Goal: Information Seeking & Learning: Learn about a topic

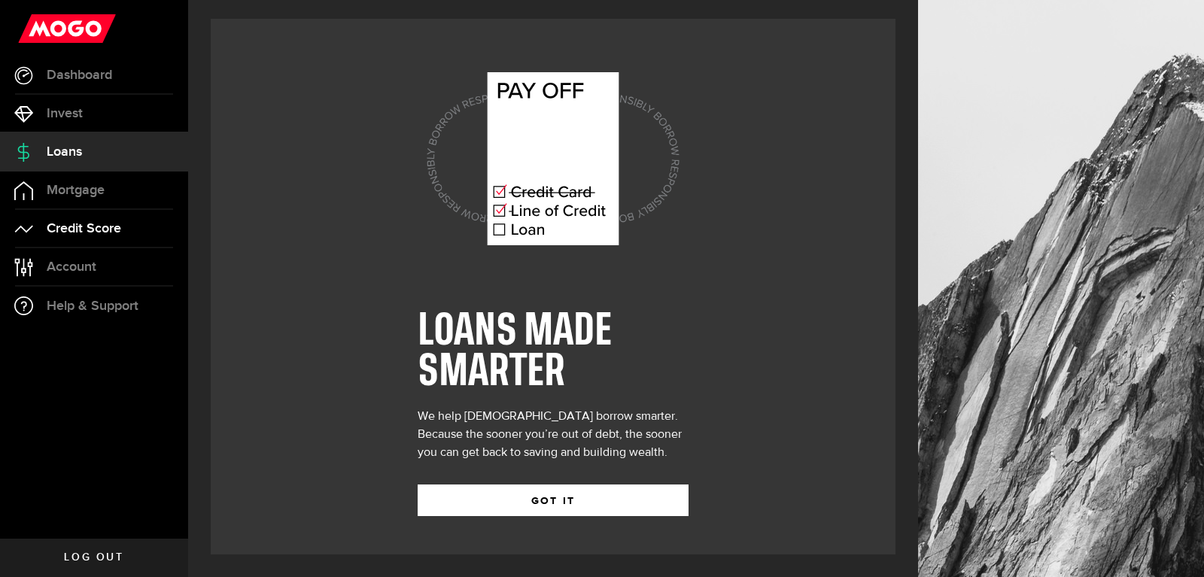
click at [93, 226] on span "Credit Score" at bounding box center [84, 229] width 74 height 14
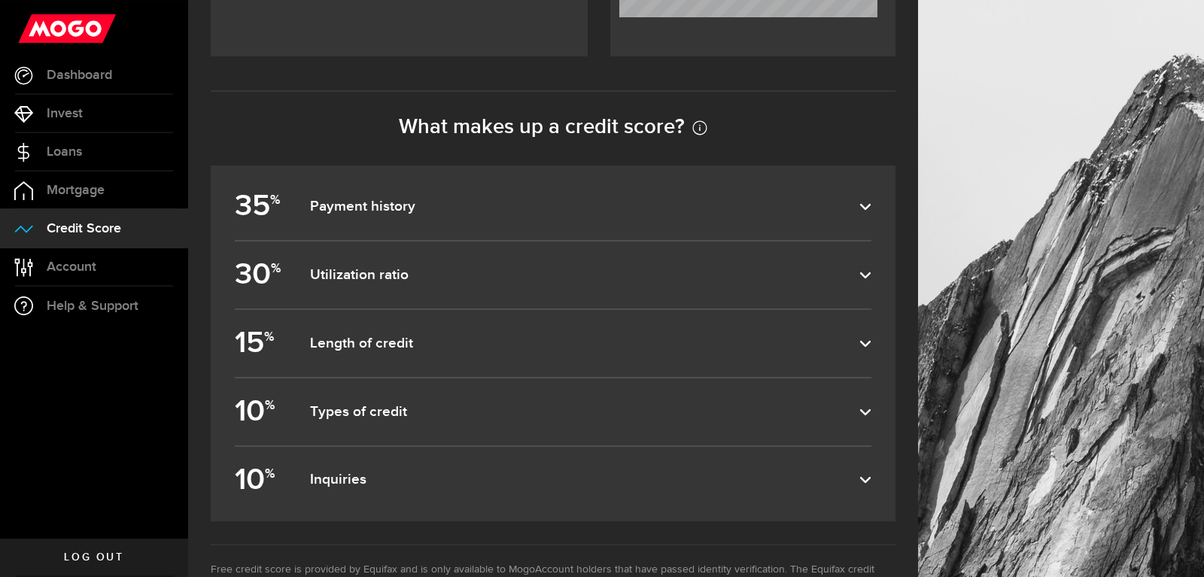
scroll to position [627, 0]
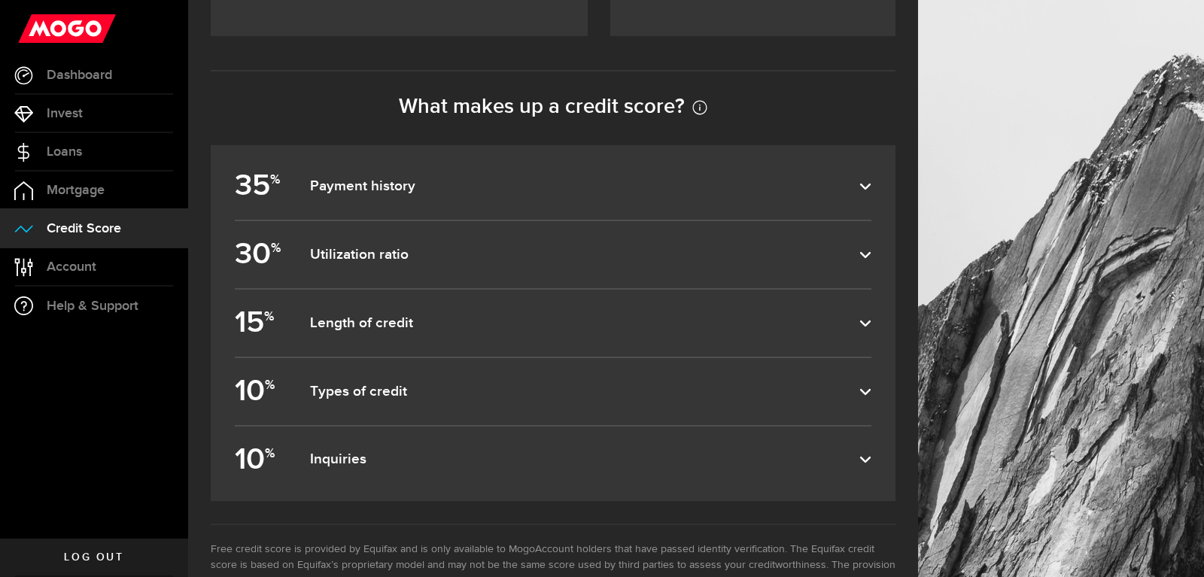
click at [859, 189] on dfn "Payment history" at bounding box center [584, 187] width 549 height 18
click at [0, 0] on input "35 % Payment history" at bounding box center [0, 0] width 0 height 0
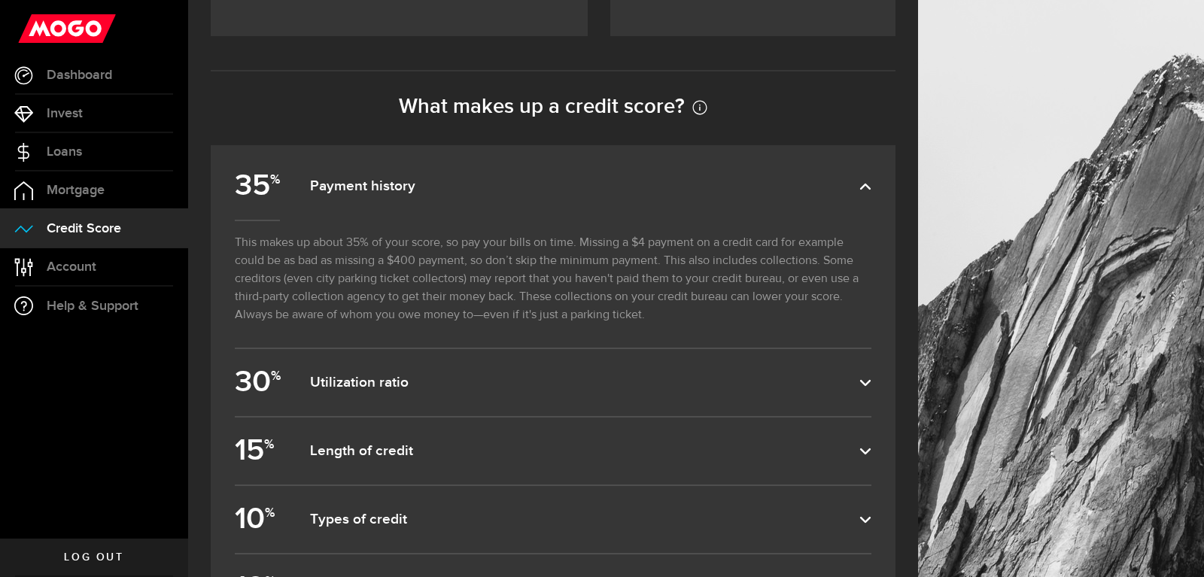
click at [859, 189] on dfn "Payment history" at bounding box center [584, 187] width 549 height 18
click at [0, 0] on input "35 % Payment history" at bounding box center [0, 0] width 0 height 0
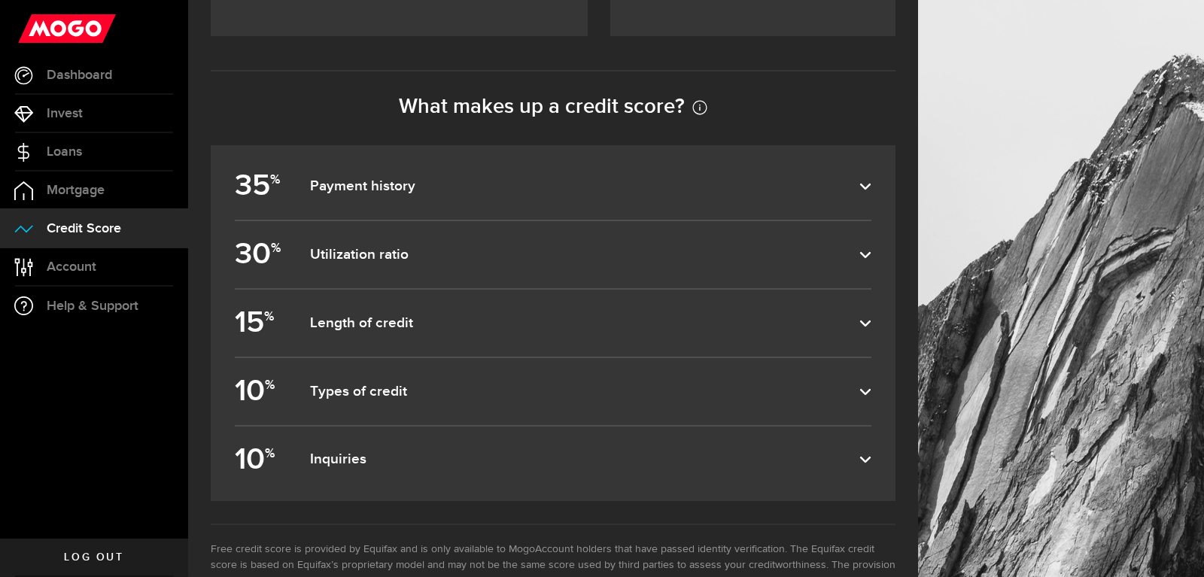
click at [858, 174] on label "35 % Payment history" at bounding box center [553, 186] width 636 height 67
click at [0, 0] on input "35 % Payment history" at bounding box center [0, 0] width 0 height 0
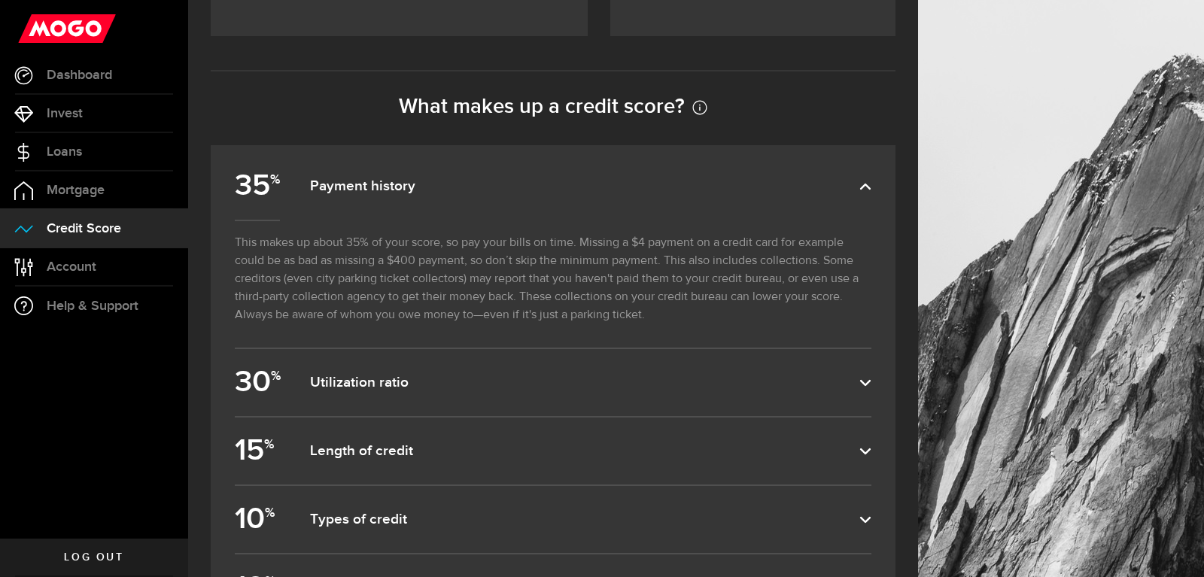
click at [858, 174] on label "35 % Payment history" at bounding box center [553, 186] width 636 height 67
click at [0, 0] on input "35 % Payment history" at bounding box center [0, 0] width 0 height 0
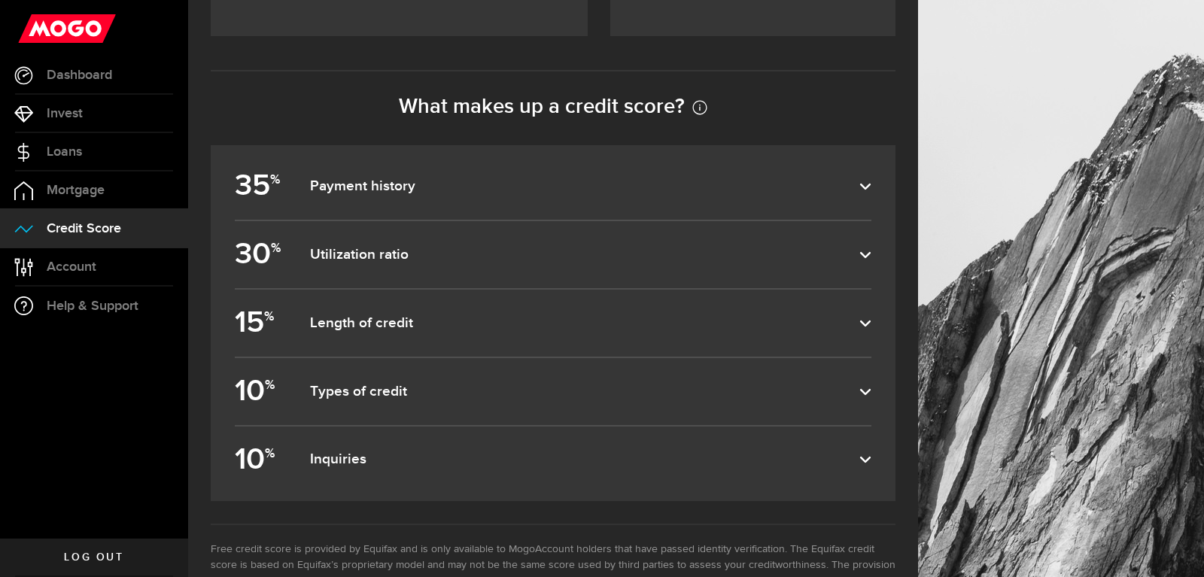
scroll to position [690, 0]
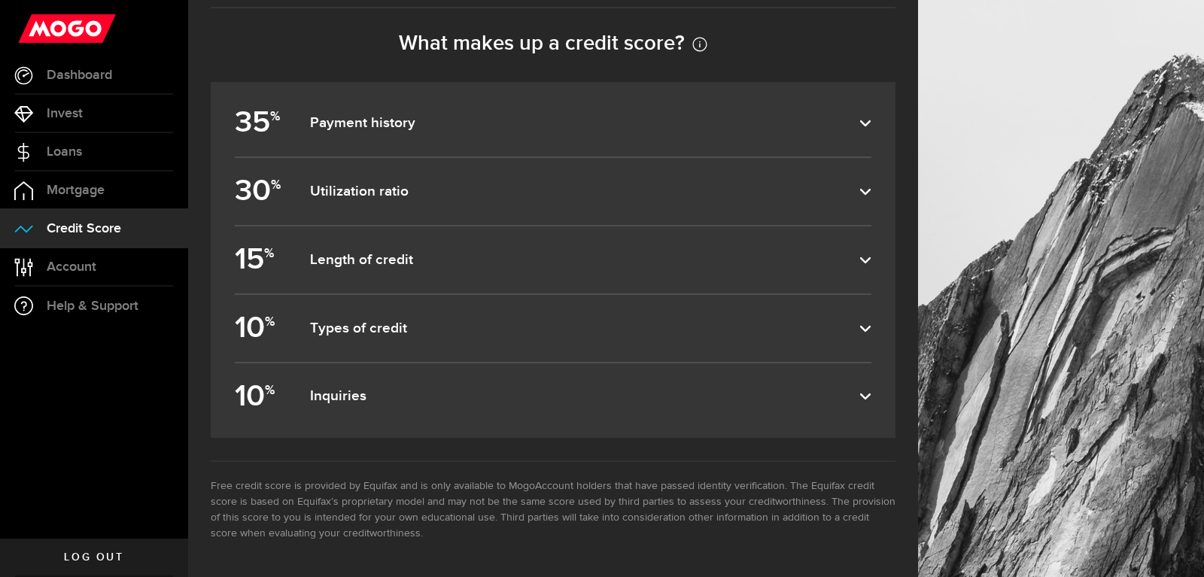
click at [868, 395] on icon at bounding box center [865, 396] width 12 height 12
click at [0, 0] on input "10 % Inquiries" at bounding box center [0, 0] width 0 height 0
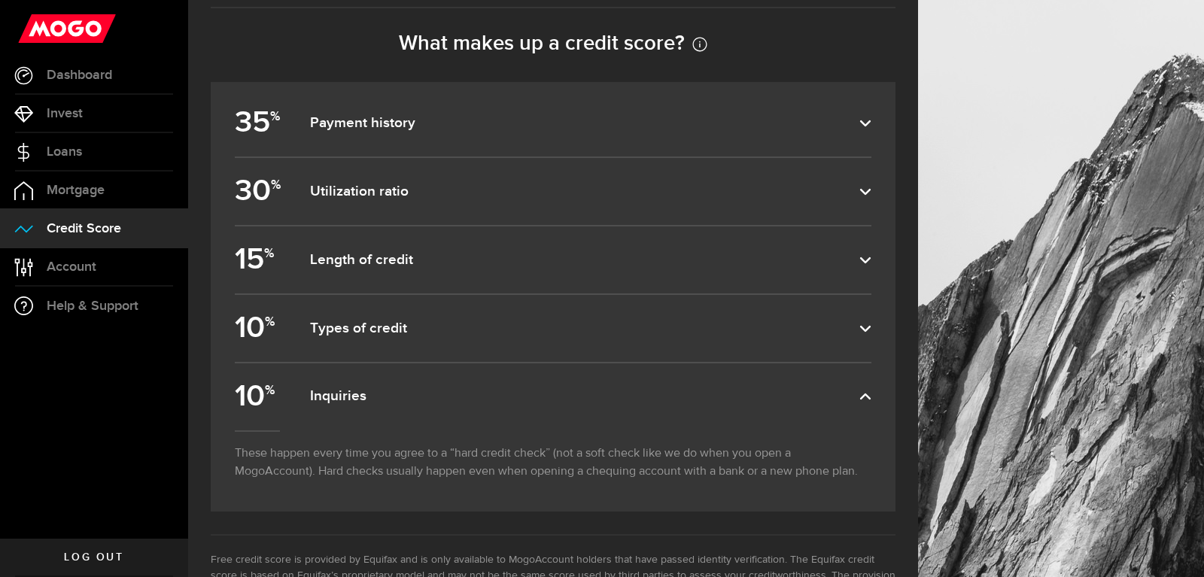
click at [868, 395] on icon at bounding box center [865, 396] width 12 height 12
click at [0, 0] on input "10 % Inquiries" at bounding box center [0, 0] width 0 height 0
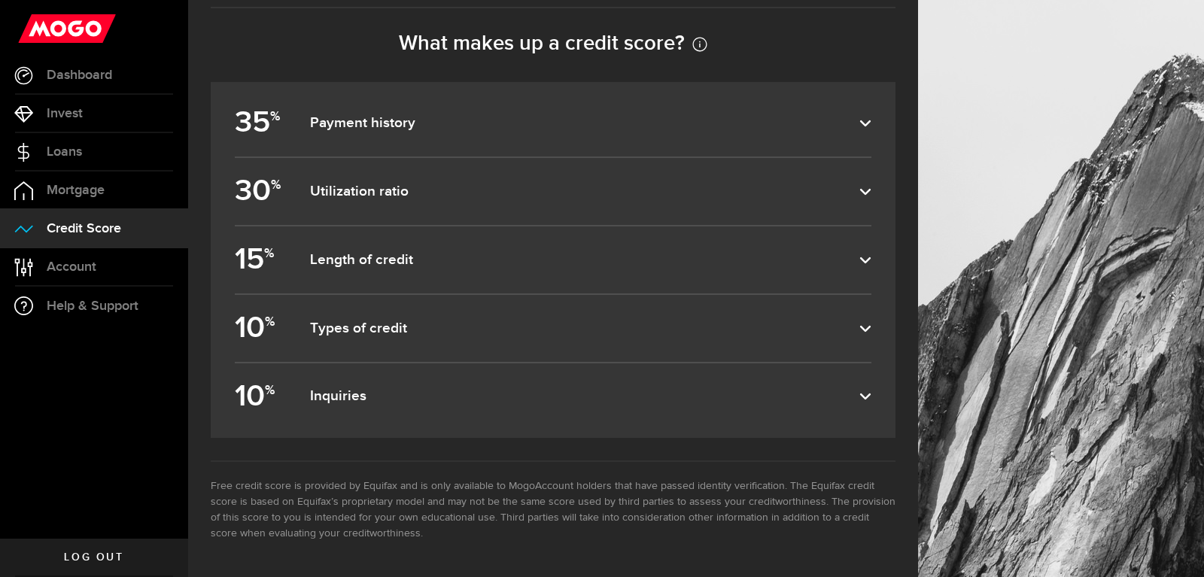
click at [863, 327] on icon at bounding box center [865, 329] width 12 height 12
click at [0, 0] on input "10 % Types of credit" at bounding box center [0, 0] width 0 height 0
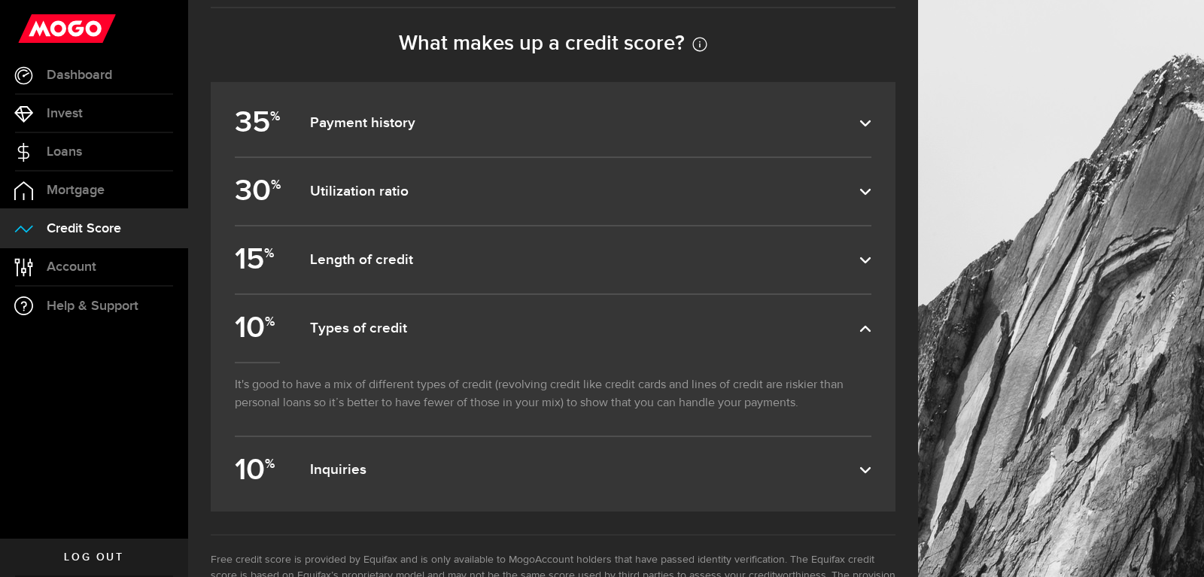
click at [863, 327] on icon at bounding box center [865, 329] width 12 height 12
click at [0, 0] on input "10 % Types of credit" at bounding box center [0, 0] width 0 height 0
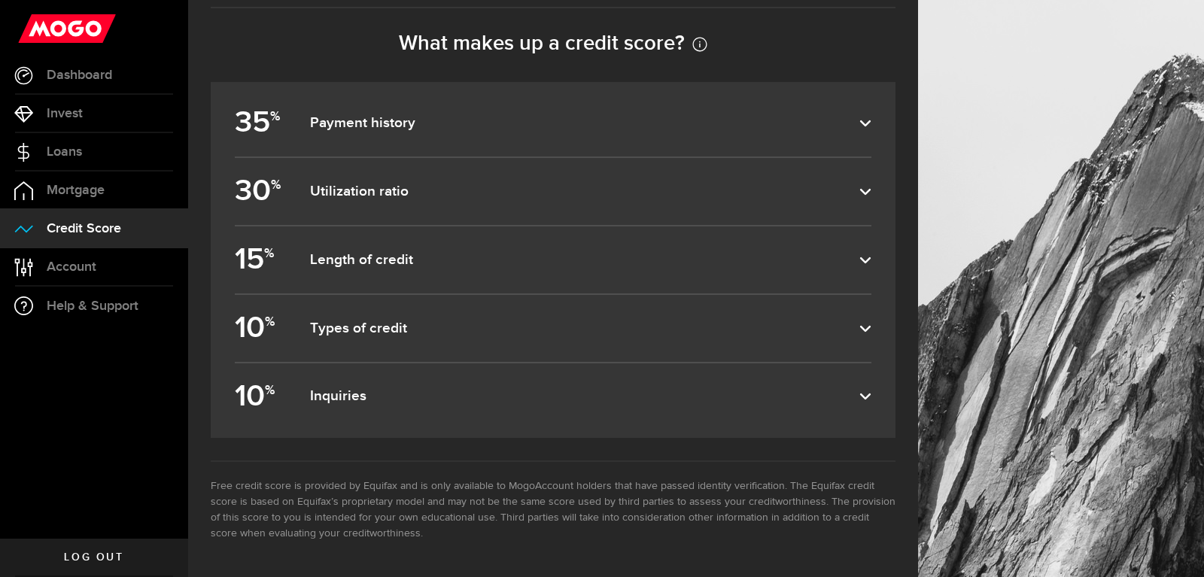
click at [871, 124] on label "35 % Payment history" at bounding box center [553, 123] width 636 height 67
click at [0, 0] on input "35 % Payment history" at bounding box center [0, 0] width 0 height 0
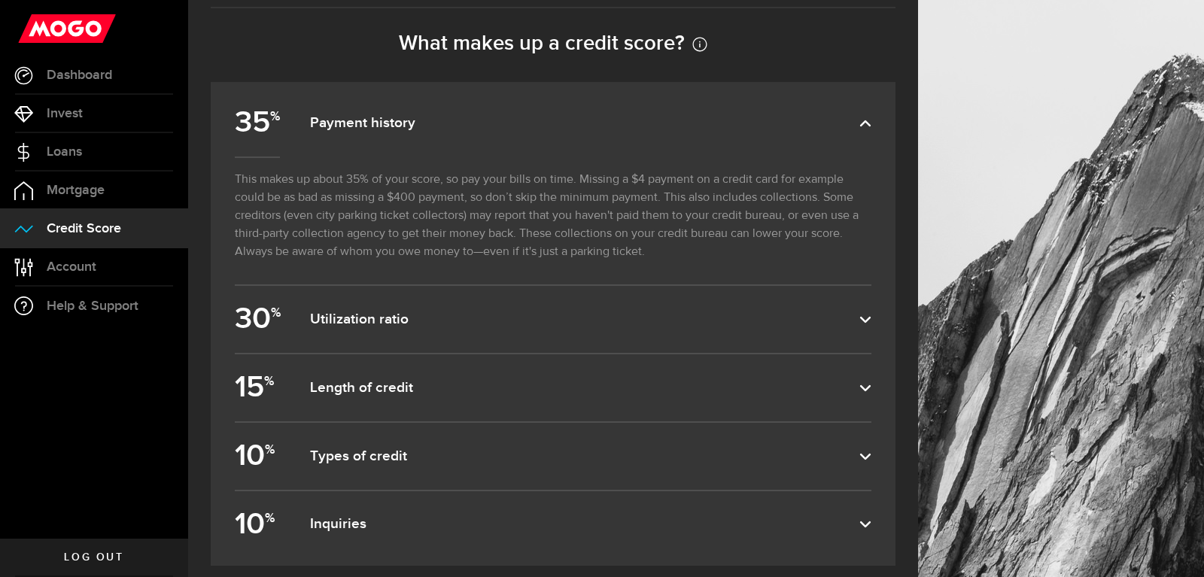
click at [871, 124] on label "35 % Payment history" at bounding box center [553, 123] width 636 height 67
click at [0, 0] on input "35 % Payment history" at bounding box center [0, 0] width 0 height 0
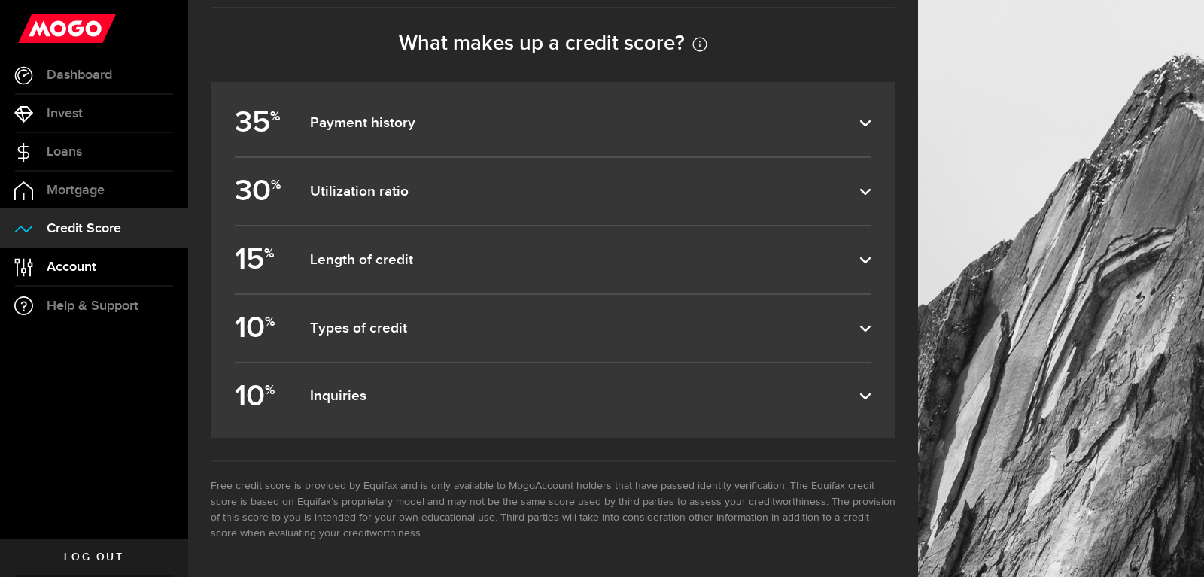
click at [88, 253] on link "Account Compte" at bounding box center [94, 267] width 188 height 38
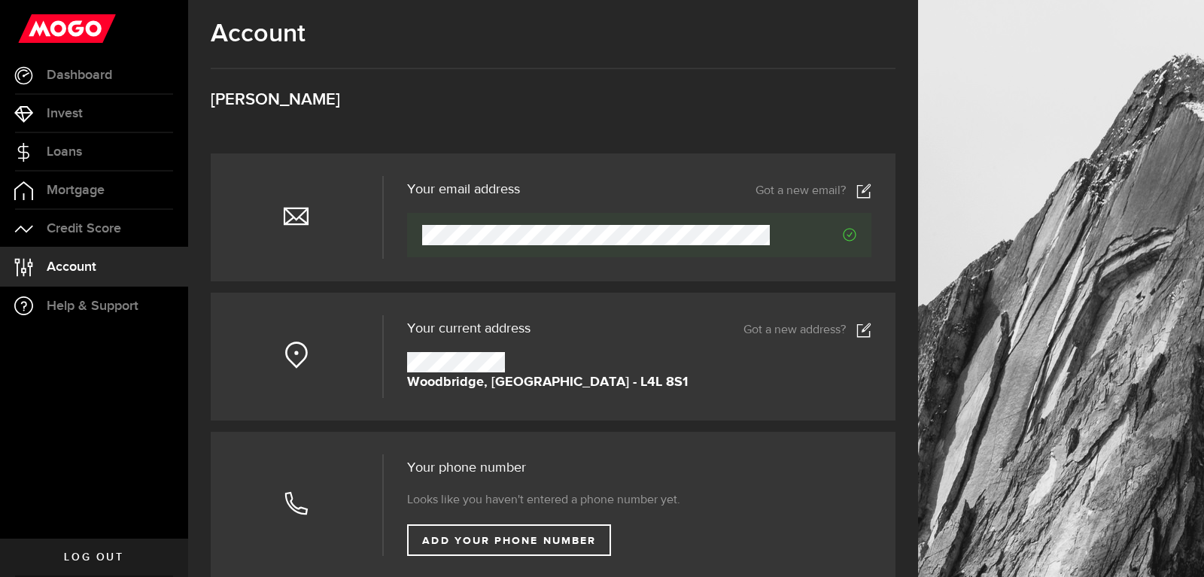
click at [412, 243] on div at bounding box center [639, 235] width 464 height 44
